Goal: Task Accomplishment & Management: Manage account settings

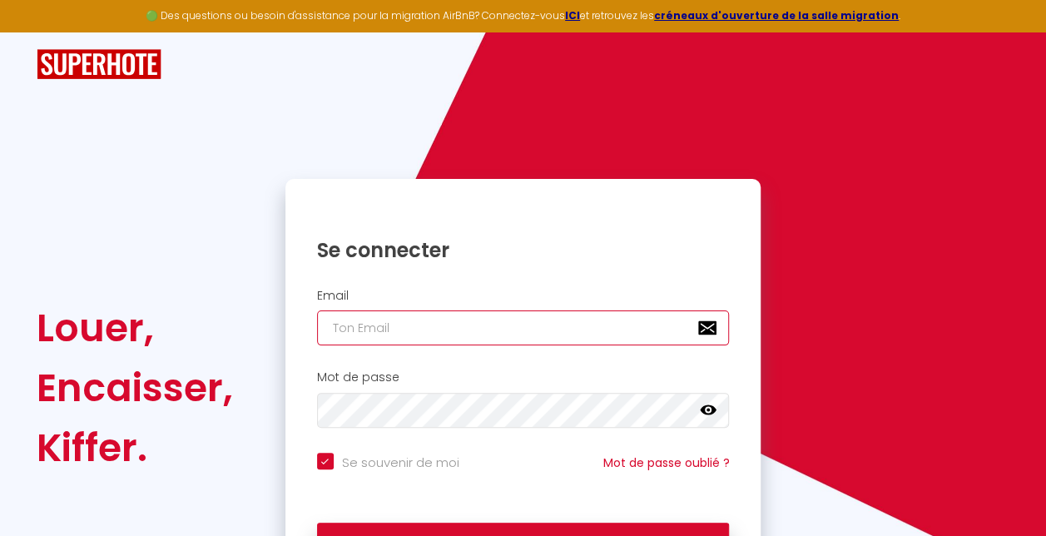
click at [458, 315] on input "email" at bounding box center [523, 327] width 413 height 35
type input "[EMAIL_ADDRESS][DOMAIN_NAME]"
checkbox input "true"
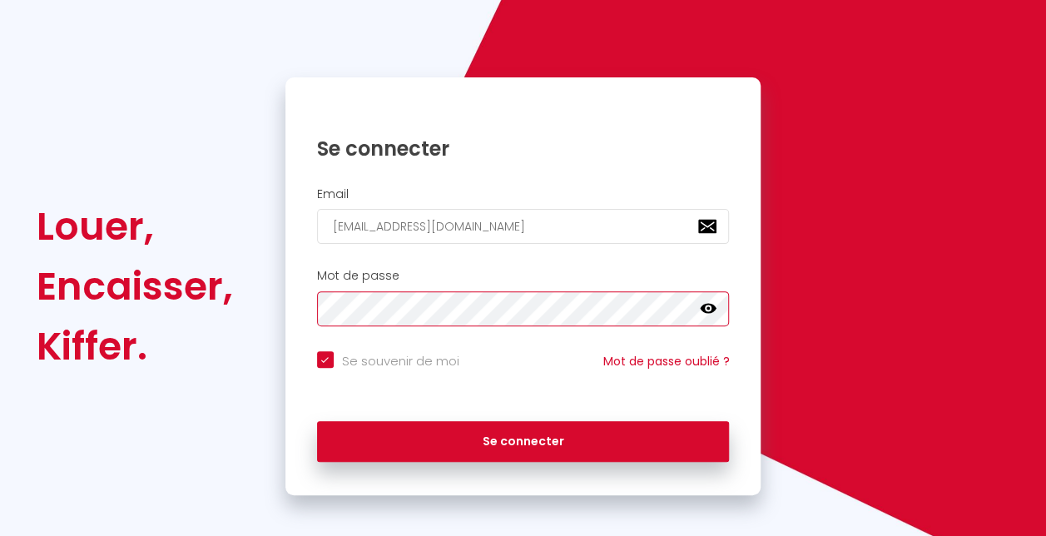
scroll to position [109, 0]
